Goal: Task Accomplishment & Management: Use online tool/utility

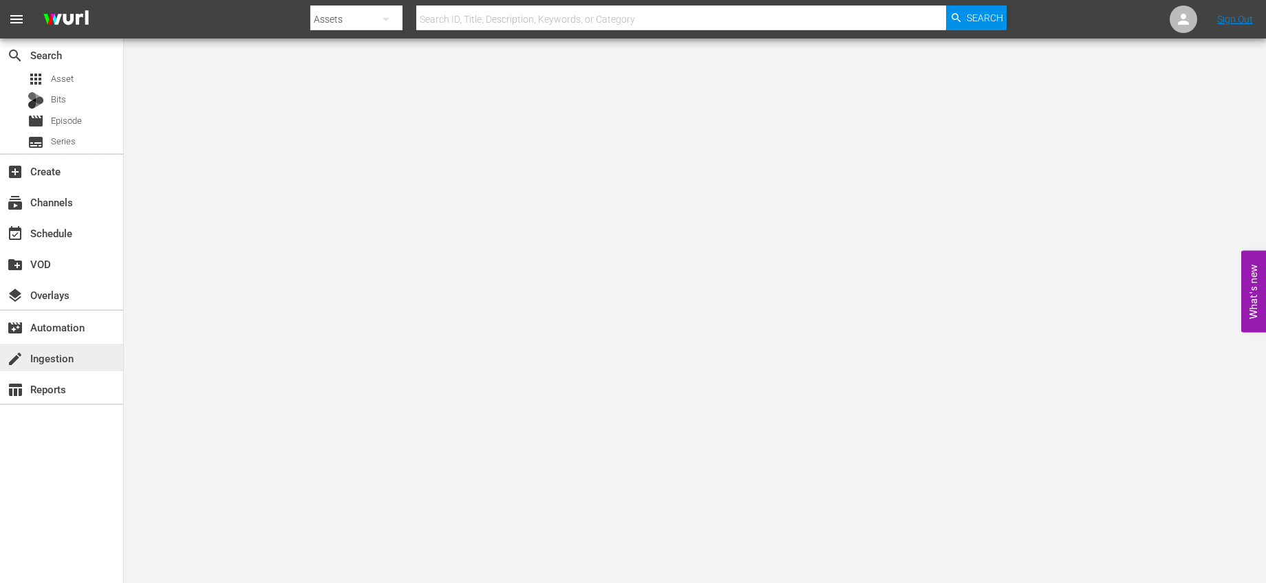
click at [67, 362] on div "create Ingestion" at bounding box center [38, 356] width 77 height 12
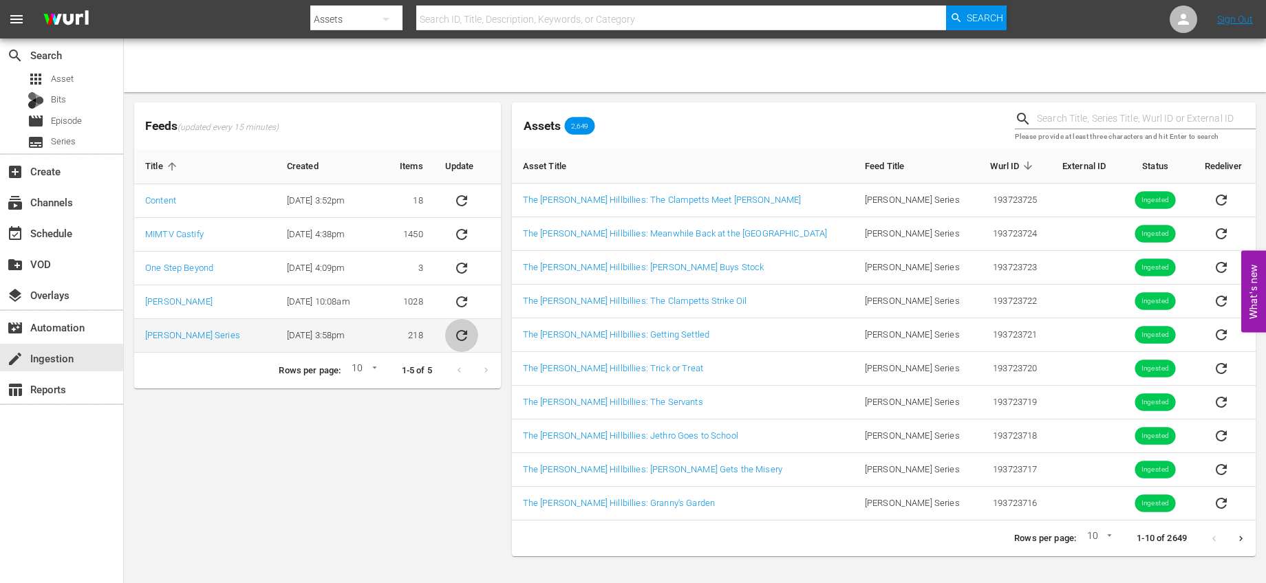
click at [462, 329] on icon "sticky table" at bounding box center [461, 335] width 17 height 17
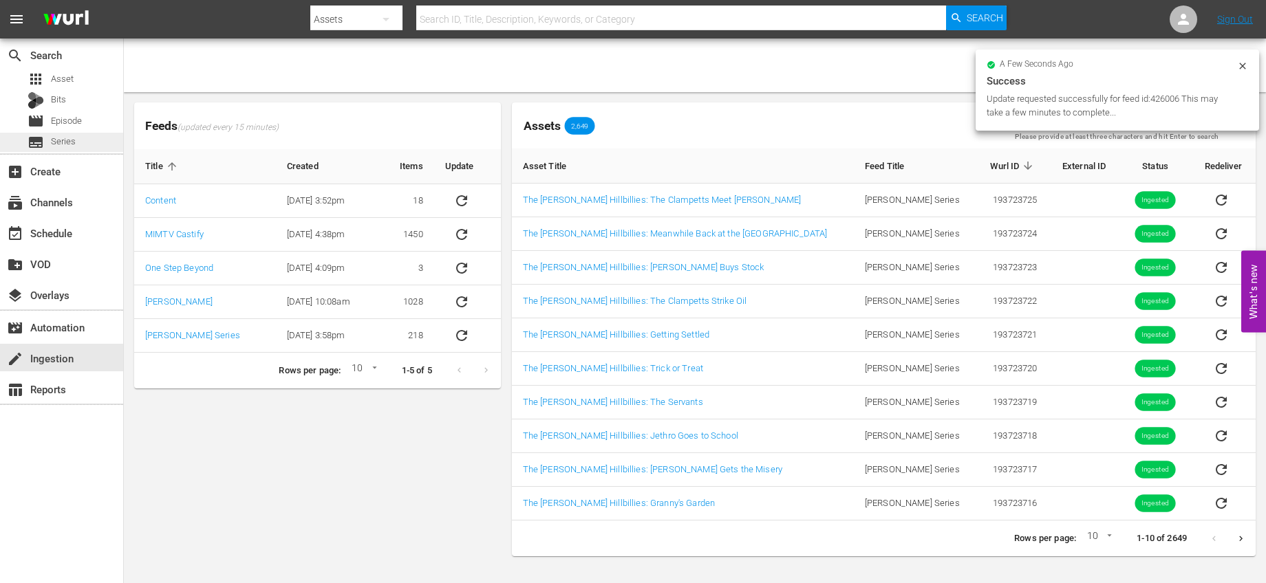
click at [84, 144] on div "subtitles Series" at bounding box center [61, 142] width 123 height 19
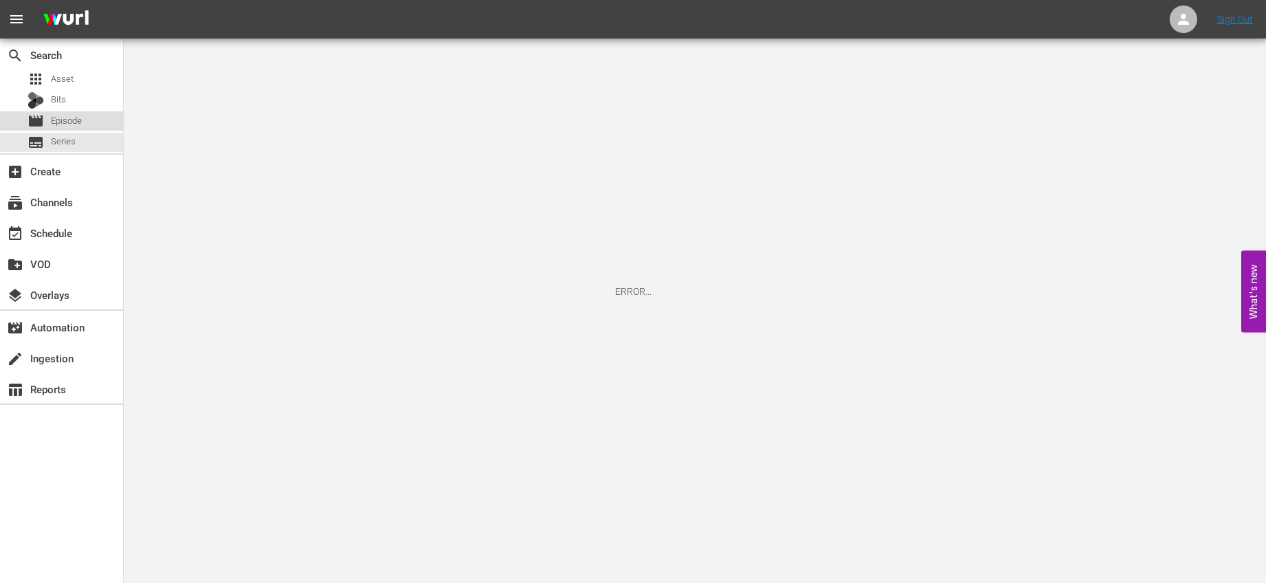
click at [86, 125] on div "movie Episode" at bounding box center [61, 120] width 123 height 19
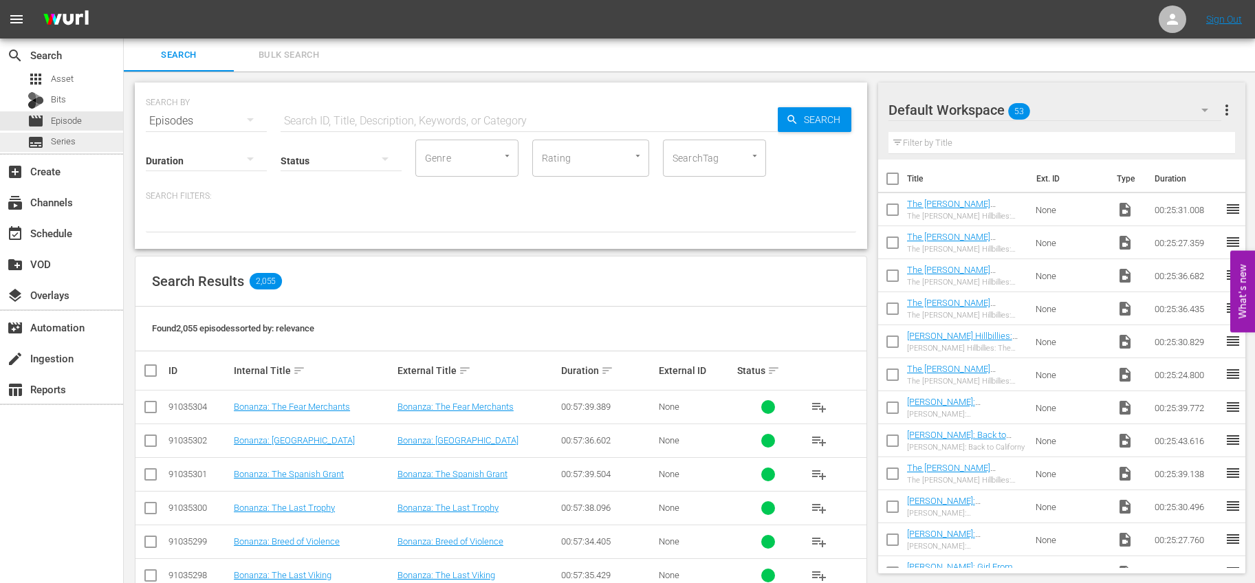
click at [84, 140] on div "subtitles Series" at bounding box center [61, 142] width 123 height 19
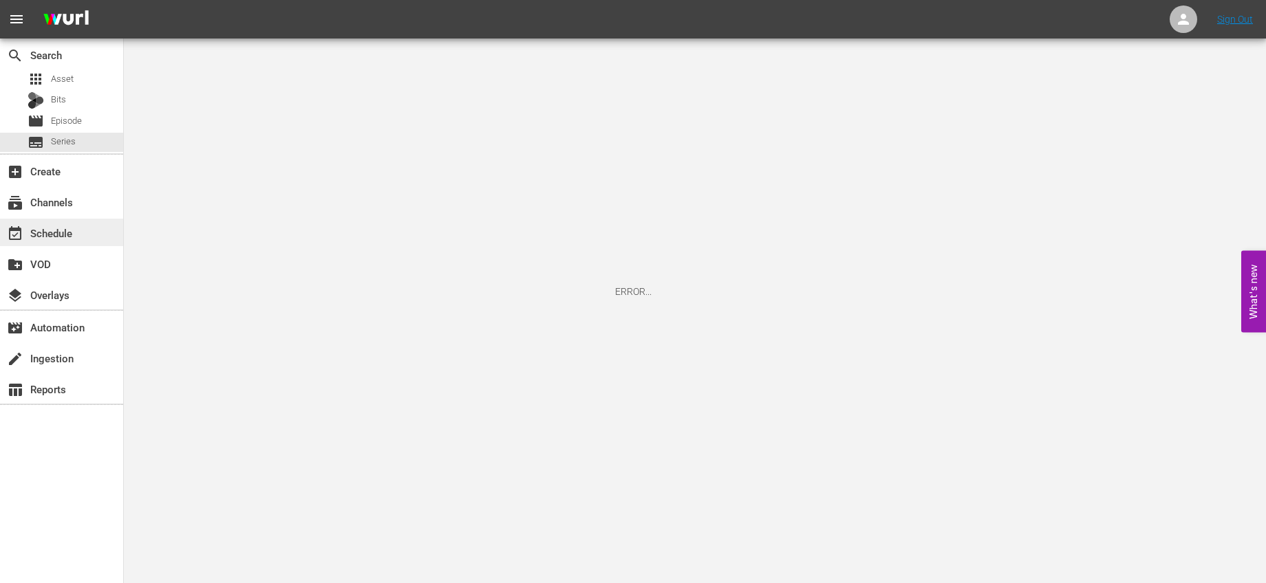
click at [45, 223] on div "event_available Schedule" at bounding box center [61, 233] width 123 height 28
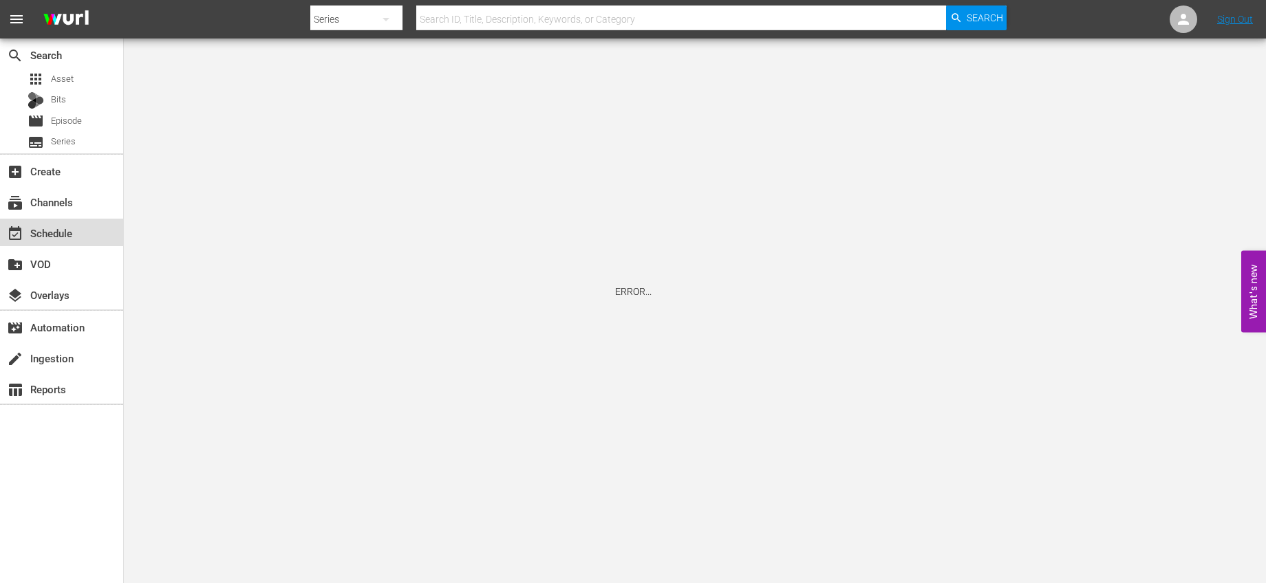
click at [65, 234] on div "event_available Schedule" at bounding box center [38, 231] width 77 height 12
click at [66, 206] on div "subscriptions Channels" at bounding box center [38, 200] width 77 height 12
click at [70, 233] on div "event_available Schedule" at bounding box center [38, 231] width 77 height 12
